Goal: Check status: Check status

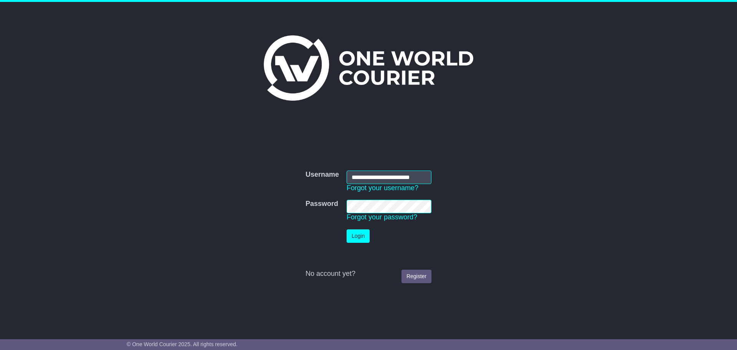
click at [358, 235] on button "Login" at bounding box center [358, 235] width 23 height 13
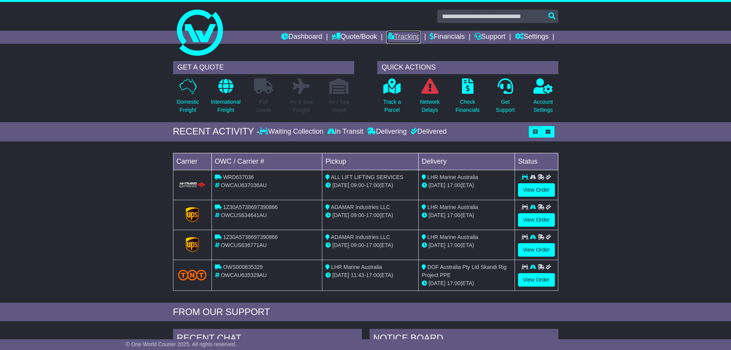
click at [413, 35] on link "Tracking" at bounding box center [404, 37] width 34 height 13
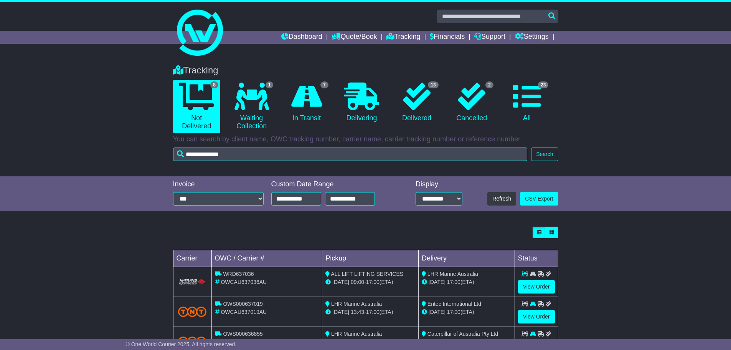
type input "**********"
click at [546, 156] on button "Search" at bounding box center [544, 153] width 27 height 13
